Goal: Transaction & Acquisition: Purchase product/service

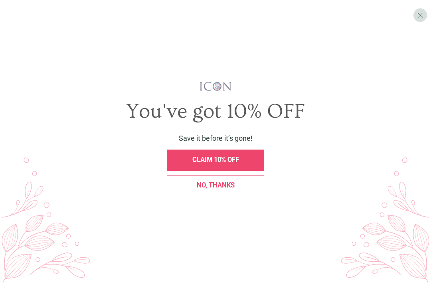
click at [218, 189] on span "No, thanks" at bounding box center [216, 186] width 38 height 8
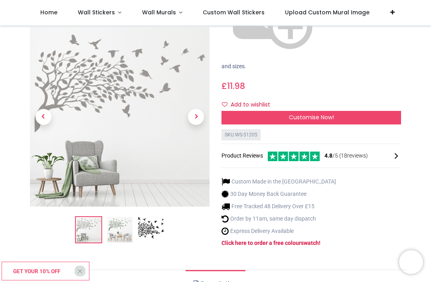
scroll to position [152, 0]
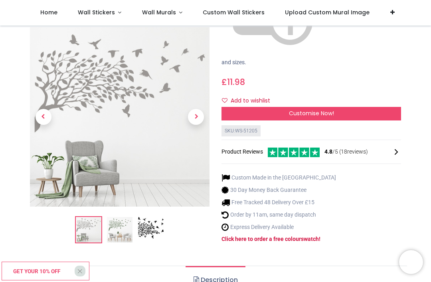
click at [152, 218] on img at bounding box center [151, 231] width 26 height 26
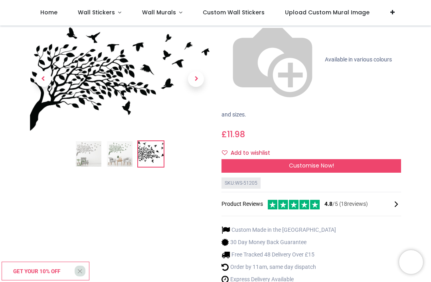
scroll to position [101, 0]
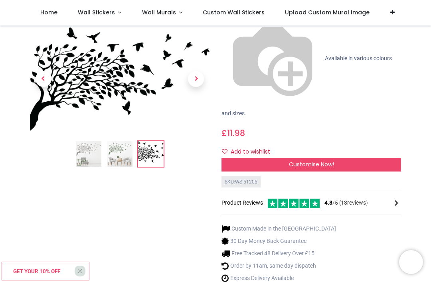
click at [119, 161] on img at bounding box center [120, 154] width 26 height 26
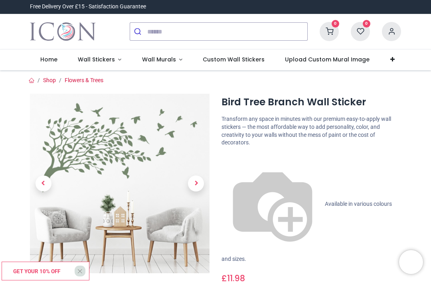
scroll to position [0, 0]
click at [247, 201] on span "Available in various colours and sizes." at bounding box center [307, 231] width 170 height 61
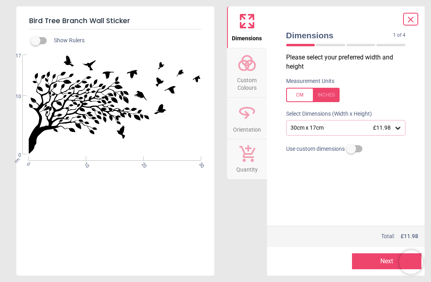
click at [309, 127] on div "30cm x 17cm £11.98" at bounding box center [342, 128] width 105 height 7
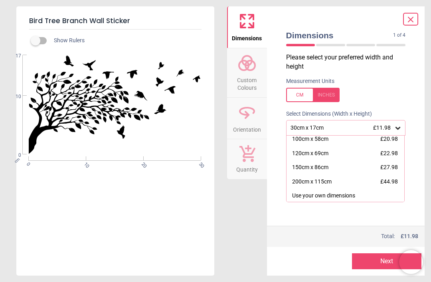
scroll to position [59, 0]
click at [299, 183] on div "200cm x 115cm" at bounding box center [312, 183] width 40 height 8
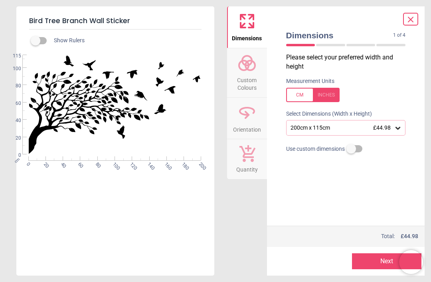
click at [243, 122] on span "Orientation" at bounding box center [247, 128] width 28 height 12
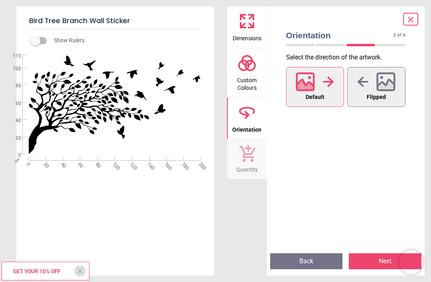
click at [373, 90] on div at bounding box center [376, 81] width 38 height 21
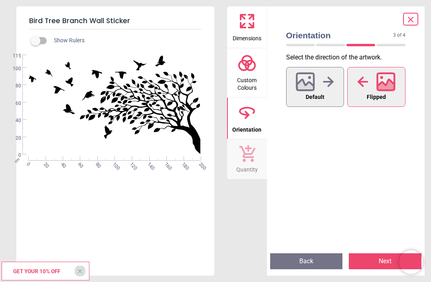
click at [245, 68] on icon at bounding box center [247, 63] width 19 height 19
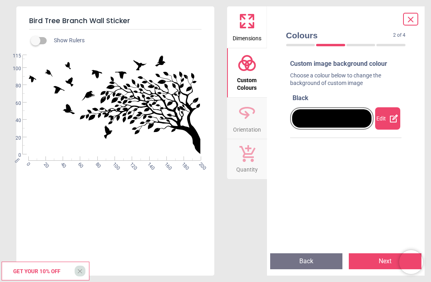
click at [318, 123] on div at bounding box center [332, 118] width 80 height 18
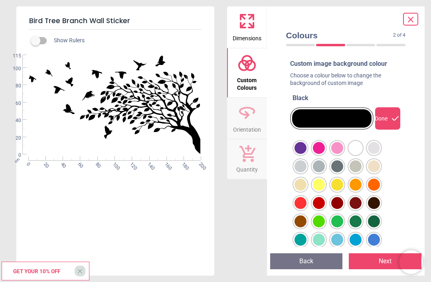
click at [307, 154] on div at bounding box center [301, 148] width 12 height 12
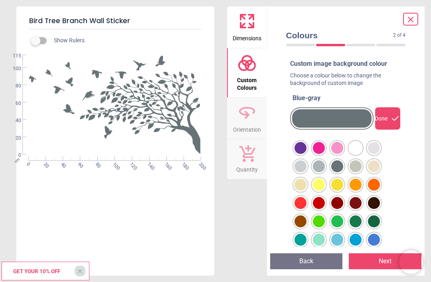
click at [307, 147] on div at bounding box center [301, 148] width 12 height 12
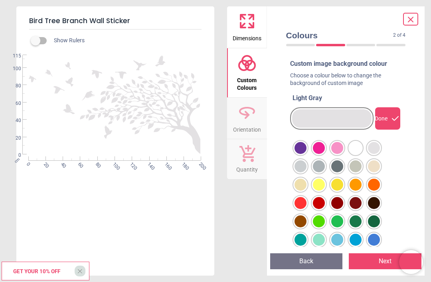
click at [299, 154] on div at bounding box center [301, 148] width 12 height 12
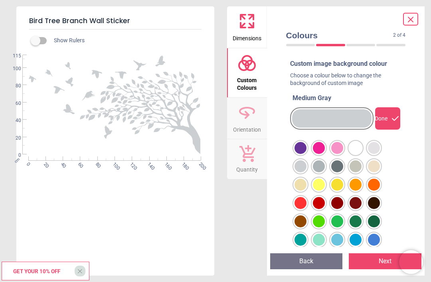
click at [307, 154] on div at bounding box center [301, 148] width 12 height 12
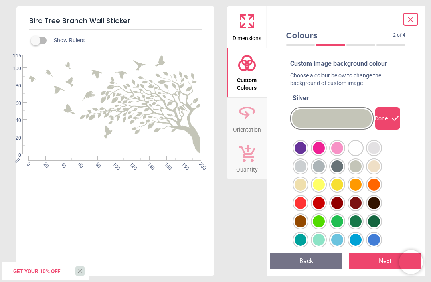
click at [307, 154] on div at bounding box center [301, 148] width 12 height 12
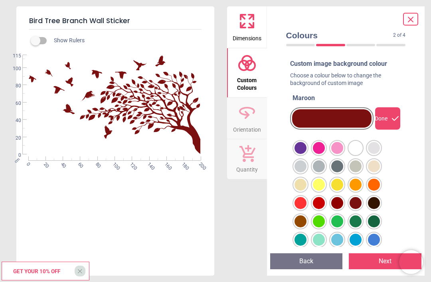
click at [307, 154] on div at bounding box center [301, 148] width 12 height 12
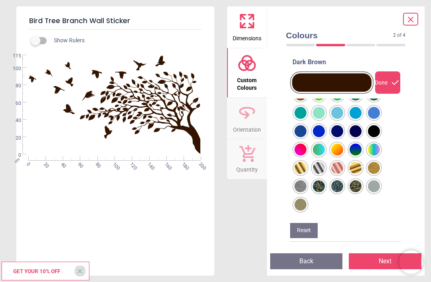
scroll to position [91, 0]
click at [307, 27] on div at bounding box center [301, 21] width 12 height 12
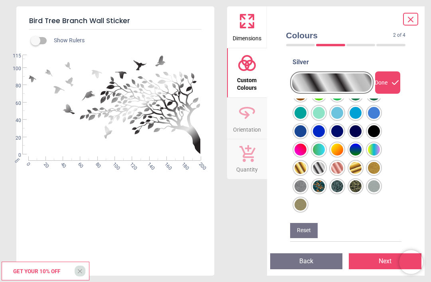
click at [299, 27] on div at bounding box center [301, 21] width 12 height 12
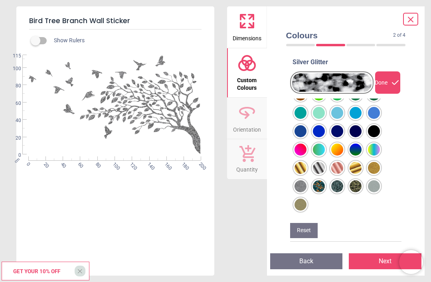
click at [307, 27] on div at bounding box center [301, 21] width 12 height 12
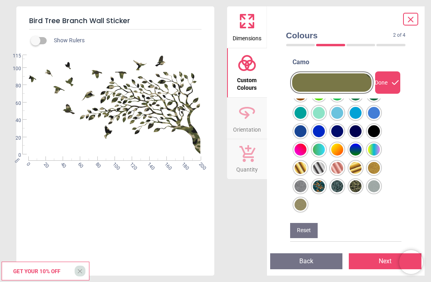
click at [307, 27] on div at bounding box center [301, 21] width 12 height 12
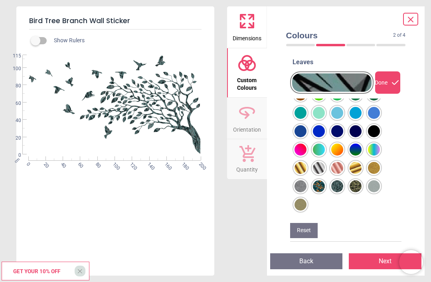
click at [307, 27] on div at bounding box center [301, 21] width 12 height 12
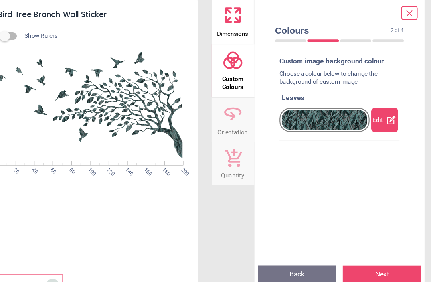
click at [95, 102] on div "WS-51205 Created with Snap null" at bounding box center [114, 104] width 196 height 99
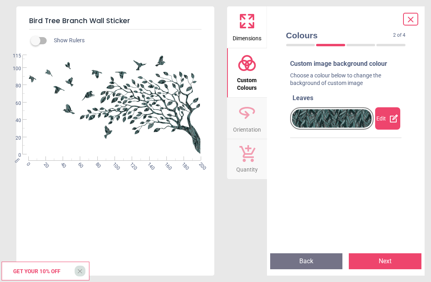
click at [311, 159] on div "Custom image background colour Choose a colour below to change the background o…" at bounding box center [346, 153] width 125 height 194
click at [318, 113] on div at bounding box center [332, 118] width 80 height 18
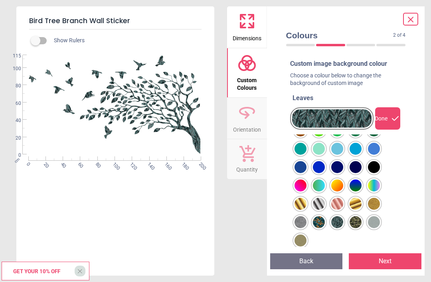
scroll to position [91, 0]
click at [302, 63] on div at bounding box center [301, 57] width 12 height 12
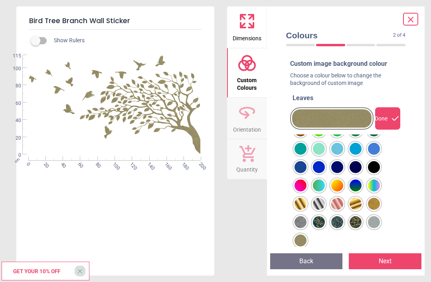
scroll to position [90, 0]
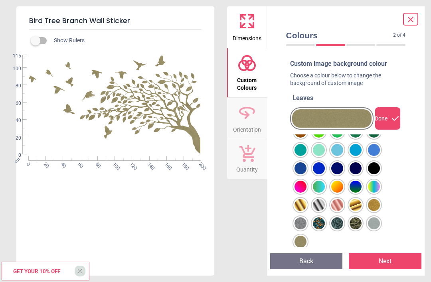
click at [307, 64] on div at bounding box center [301, 58] width 12 height 12
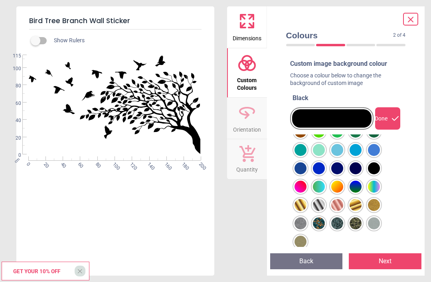
click at [299, 64] on div at bounding box center [301, 58] width 12 height 12
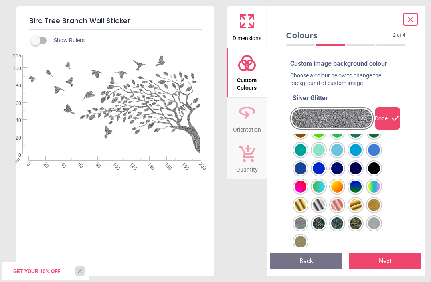
click at [307, 64] on div at bounding box center [301, 58] width 12 height 12
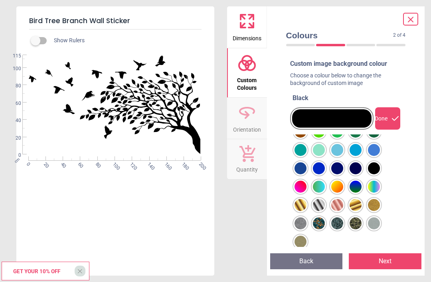
click at [406, 23] on icon at bounding box center [411, 20] width 10 height 10
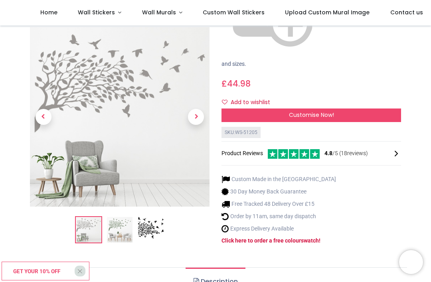
scroll to position [138, 0]
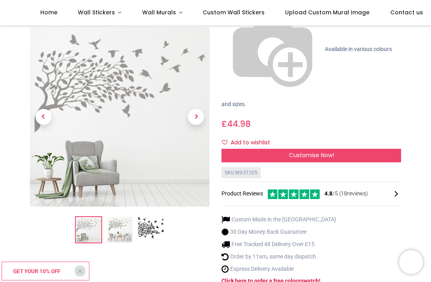
scroll to position [110, 0]
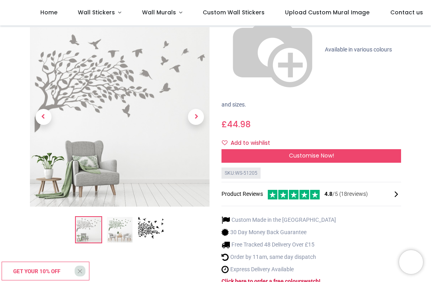
click at [197, 109] on span "Next" at bounding box center [196, 117] width 16 height 16
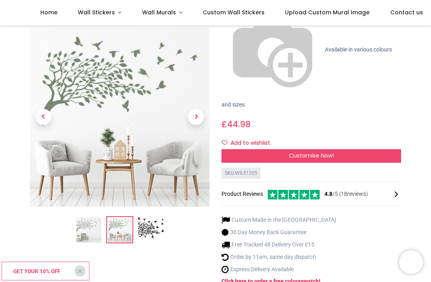
click at [197, 109] on span "Next" at bounding box center [196, 117] width 16 height 16
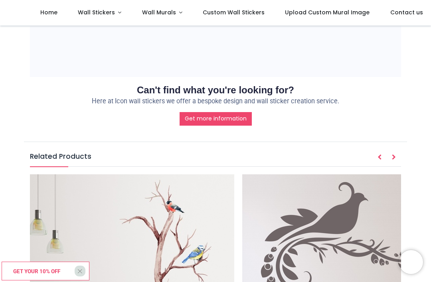
scroll to position [829, 0]
click at [394, 154] on icon "Next" at bounding box center [394, 157] width 4 height 6
click at [389, 151] on button "Next" at bounding box center [394, 158] width 14 height 14
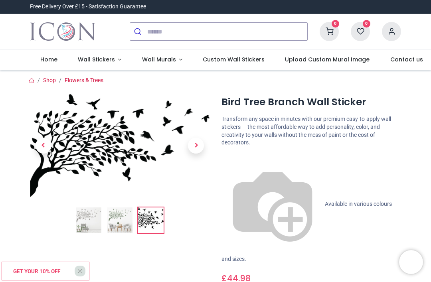
scroll to position [0, 0]
click at [85, 221] on img at bounding box center [89, 221] width 26 height 26
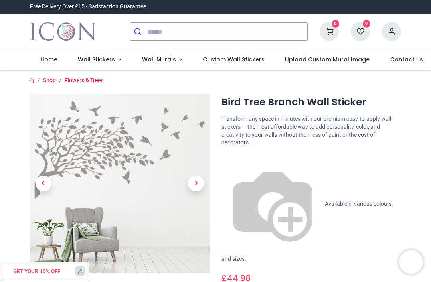
click at [200, 173] on link at bounding box center [196, 184] width 27 height 126
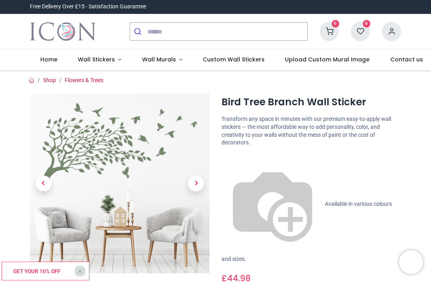
click at [195, 180] on span "Next" at bounding box center [196, 184] width 16 height 16
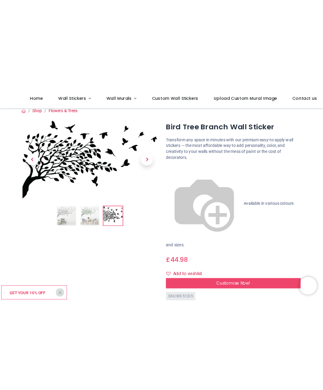
scroll to position [8, 0]
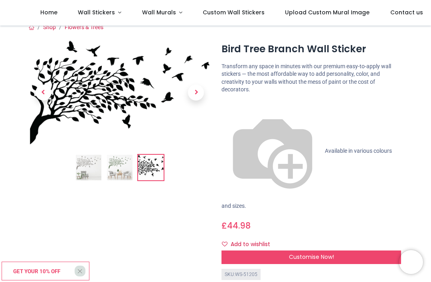
click at [257, 251] on div "Customise Now!" at bounding box center [312, 258] width 180 height 14
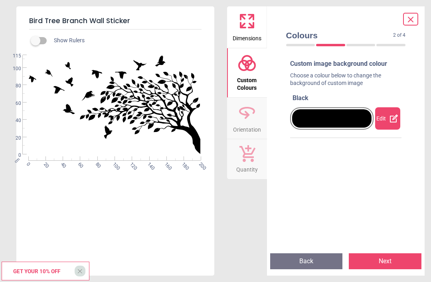
click at [123, 23] on h5 "Bird Tree Branch Wall Sticker" at bounding box center [115, 21] width 172 height 17
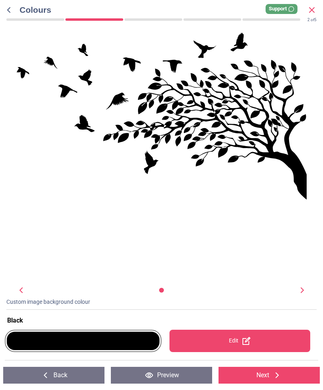
click at [315, 8] on icon at bounding box center [312, 10] width 10 height 10
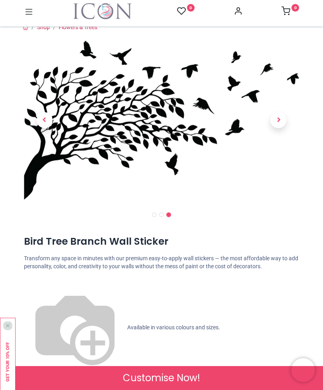
click at [92, 186] on img at bounding box center [162, 120] width 276 height 159
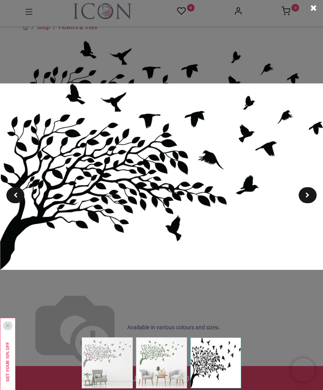
click at [309, 192] on span at bounding box center [308, 195] width 4 height 6
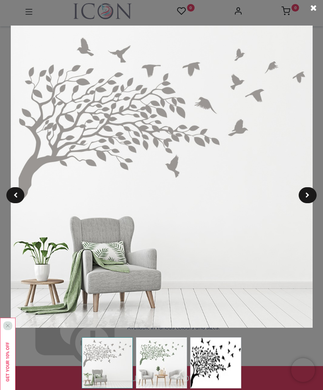
click at [310, 196] on span at bounding box center [308, 195] width 4 height 6
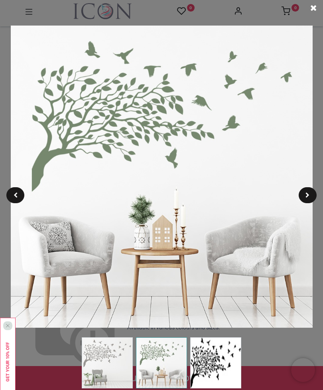
click at [305, 190] on div at bounding box center [308, 195] width 18 height 16
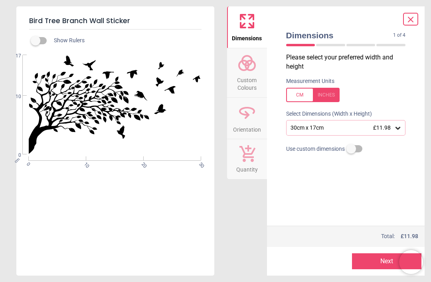
click at [384, 127] on span "£11.98" at bounding box center [382, 128] width 18 height 6
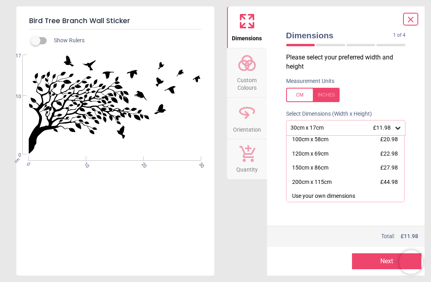
scroll to position [59, 0]
click at [347, 150] on div "120cm x 69cm £22.98" at bounding box center [346, 154] width 118 height 14
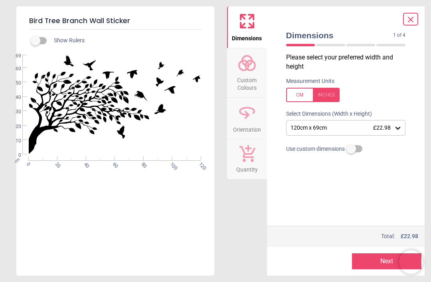
click at [350, 123] on div "120cm x 69cm £22.98" at bounding box center [346, 127] width 120 height 15
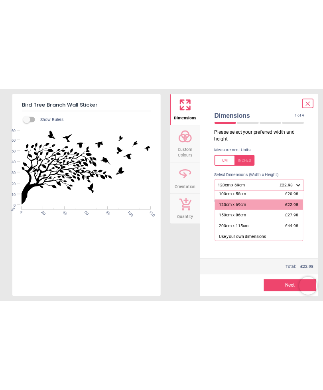
scroll to position [59, 0]
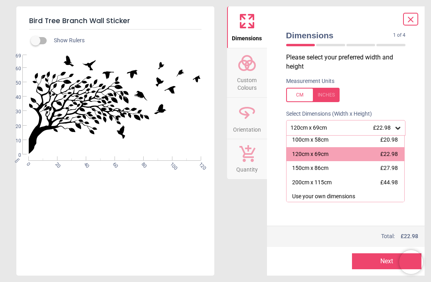
click at [342, 183] on div "200cm x 115cm £44.98" at bounding box center [346, 183] width 118 height 14
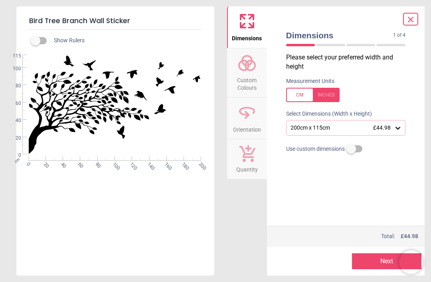
click at [351, 149] on label at bounding box center [351, 149] width 0 height 0
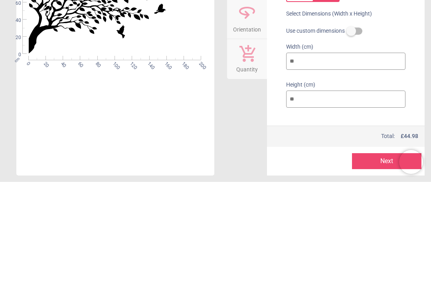
click at [351, 131] on label at bounding box center [351, 131] width 0 height 0
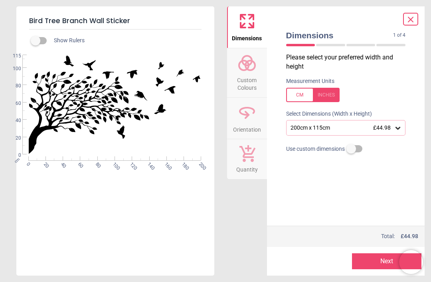
click at [329, 40] on span "Dimensions" at bounding box center [339, 36] width 107 height 12
click at [329, 45] on div at bounding box center [330, 45] width 29 height 2
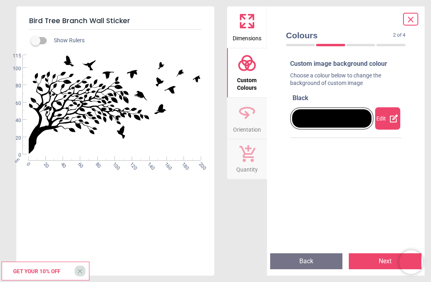
click at [365, 45] on div at bounding box center [361, 45] width 29 height 2
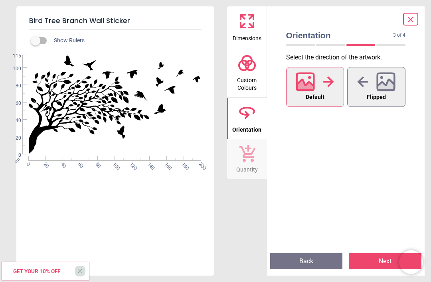
click at [383, 87] on icon at bounding box center [386, 86] width 17 height 14
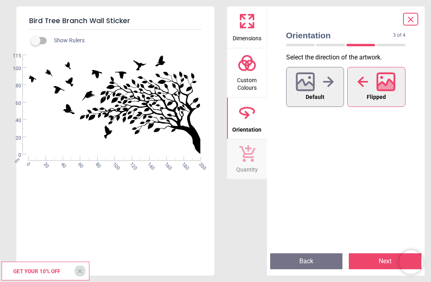
click at [398, 44] on div at bounding box center [391, 45] width 29 height 2
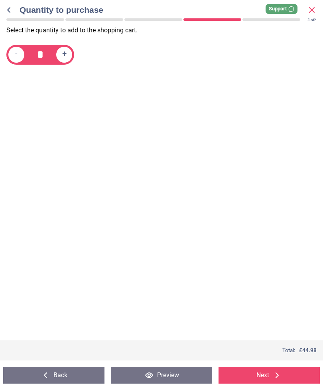
click at [65, 282] on button "Back" at bounding box center [53, 375] width 101 height 17
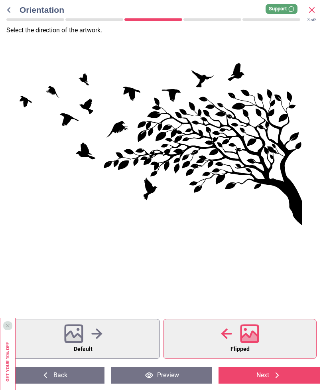
click at [69, 282] on button "Back" at bounding box center [53, 375] width 101 height 17
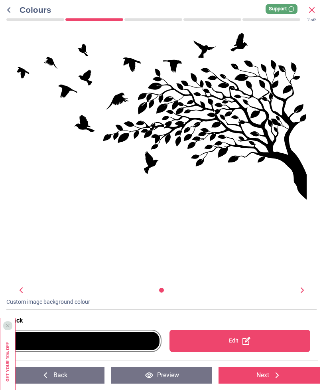
click at [73, 282] on button "Back" at bounding box center [53, 375] width 101 height 17
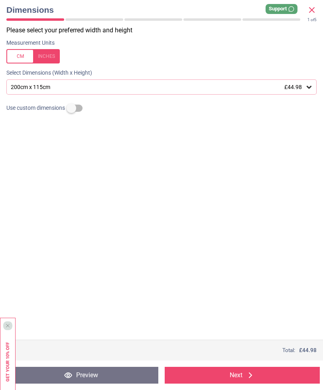
click at [109, 282] on button "Preview" at bounding box center [80, 375] width 155 height 17
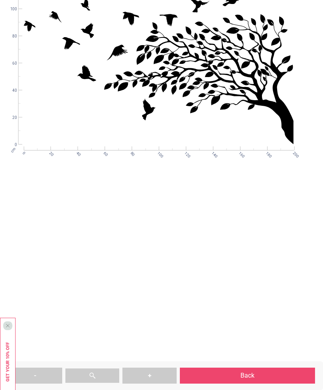
click at [110, 280] on div "WS-51205 Created with Snap null cm 0 20 40 60 80 100 120 140 160 180 200 0 20 4…" at bounding box center [159, 156] width 298 height 336
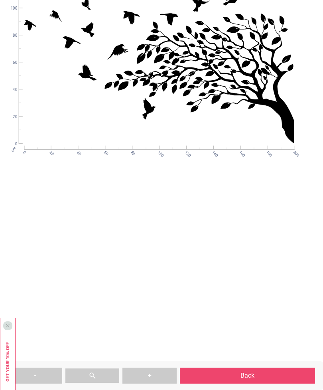
click at [99, 279] on div "WS-51205 Created with Snap null cm 0 20 40 60 80 100 120 140 160 180 200 0 20 4…" at bounding box center [159, 156] width 298 height 336
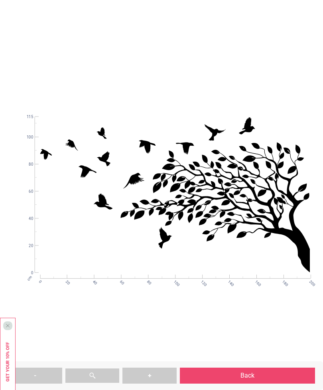
click at [37, 282] on button "-" at bounding box center [35, 376] width 54 height 16
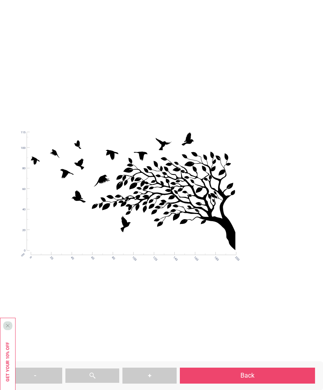
click at [41, 282] on button "-" at bounding box center [35, 376] width 54 height 16
click at [89, 282] on img at bounding box center [92, 375] width 7 height 7
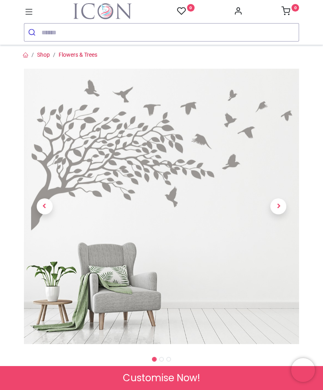
scroll to position [26, 0]
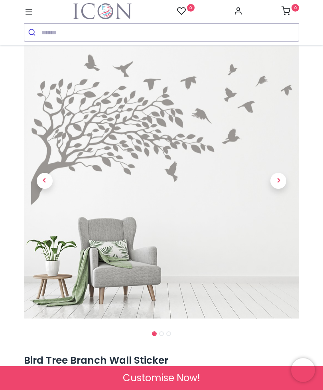
click at [90, 159] on img at bounding box center [162, 181] width 276 height 276
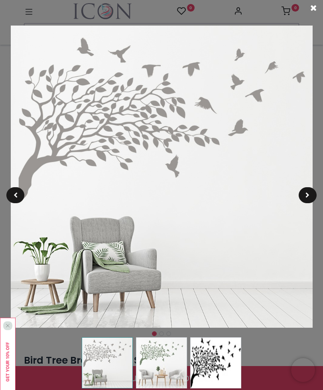
click at [315, 7] on span at bounding box center [314, 8] width 6 height 8
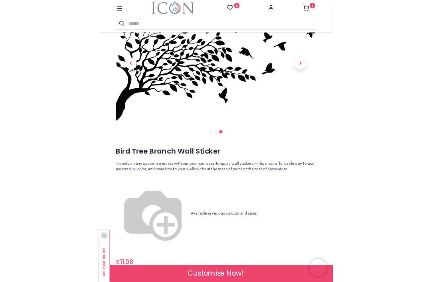
scroll to position [63, 0]
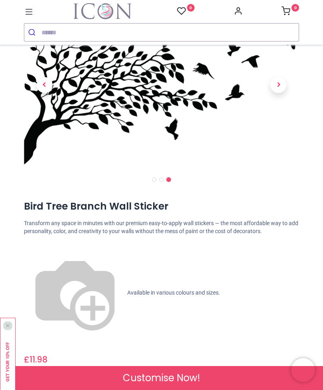
click at [147, 390] on span "Check Sizes & Prices" at bounding box center [161, 397] width 57 height 8
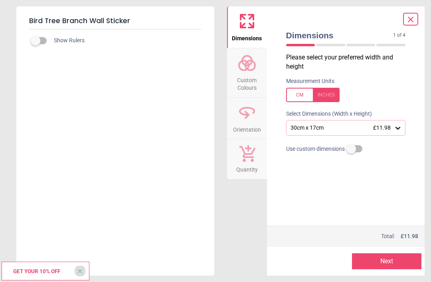
click at [323, 132] on div "30cm x 17cm £11.98" at bounding box center [346, 127] width 120 height 15
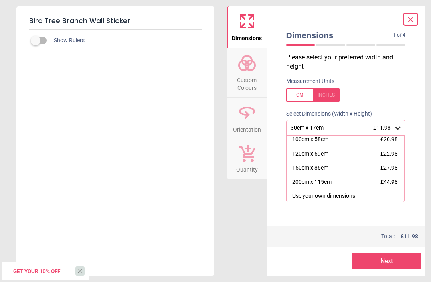
scroll to position [59, 0]
click at [310, 169] on div "150cm x 86cm" at bounding box center [310, 169] width 36 height 8
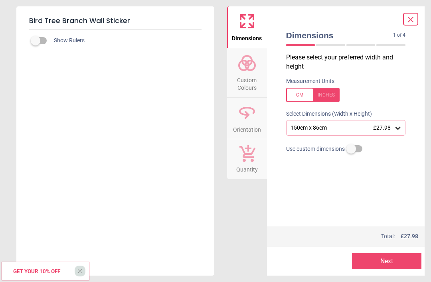
click at [81, 276] on span "X" at bounding box center [79, 271] width 5 height 10
click at [323, 42] on div "1 of 5" at bounding box center [346, 45] width 126 height 8
click at [323, 51] on div "Dimensions 1 of 4 1 of 5" at bounding box center [346, 40] width 133 height 28
click at [322, 44] on div at bounding box center [330, 45] width 29 height 2
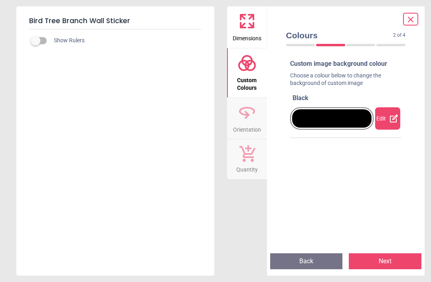
click at [323, 38] on span "Colours" at bounding box center [339, 36] width 107 height 12
click at [323, 46] on div at bounding box center [361, 45] width 29 height 2
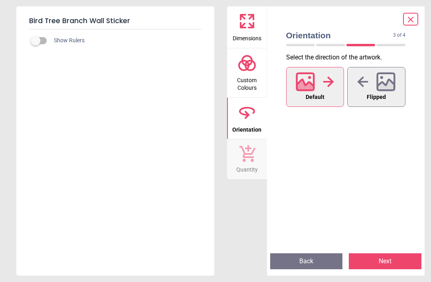
click at [323, 82] on div at bounding box center [376, 81] width 38 height 21
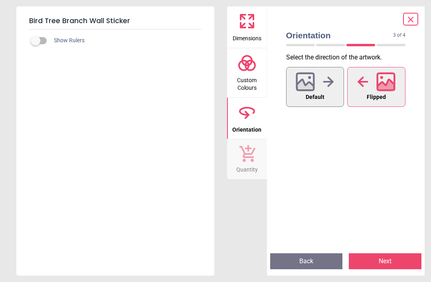
click at [323, 36] on span "3 of 4" at bounding box center [399, 35] width 12 height 7
click at [323, 42] on div "3 of 5" at bounding box center [346, 45] width 126 height 8
click at [323, 44] on div at bounding box center [391, 45] width 29 height 2
click at [323, 260] on button "Next" at bounding box center [385, 262] width 73 height 16
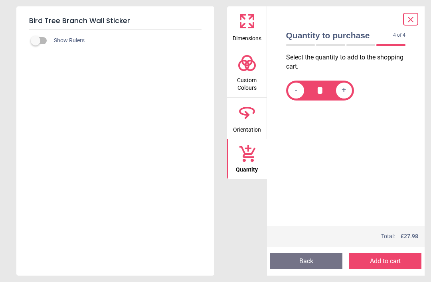
click at [33, 36] on div "Show Rulers" at bounding box center [115, 153] width 198 height 247
click at [33, 42] on div "Show Rulers" at bounding box center [115, 153] width 198 height 247
click at [43, 76] on div "Show Rulers" at bounding box center [115, 153] width 198 height 247
click at [36, 47] on div "Show Rulers" at bounding box center [115, 153] width 198 height 247
click at [36, 41] on label at bounding box center [36, 41] width 0 height 0
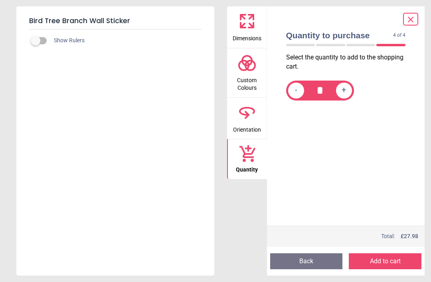
click at [314, 262] on button "Back" at bounding box center [306, 262] width 73 height 16
